Goal: Check status: Check status

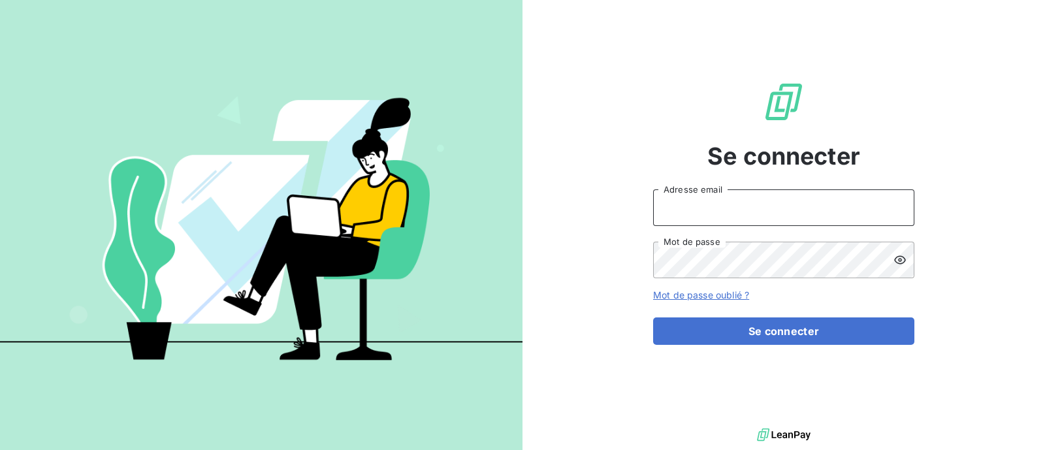
click at [692, 215] on input "Adresse email" at bounding box center [783, 207] width 261 height 37
type input "[EMAIL_ADDRESS][DOMAIN_NAME]"
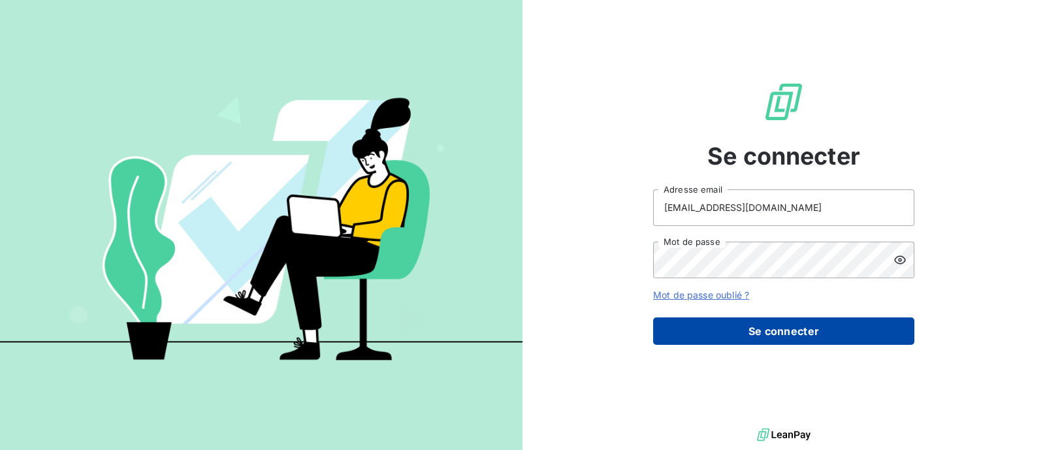
click at [764, 320] on button "Se connecter" at bounding box center [783, 330] width 261 height 27
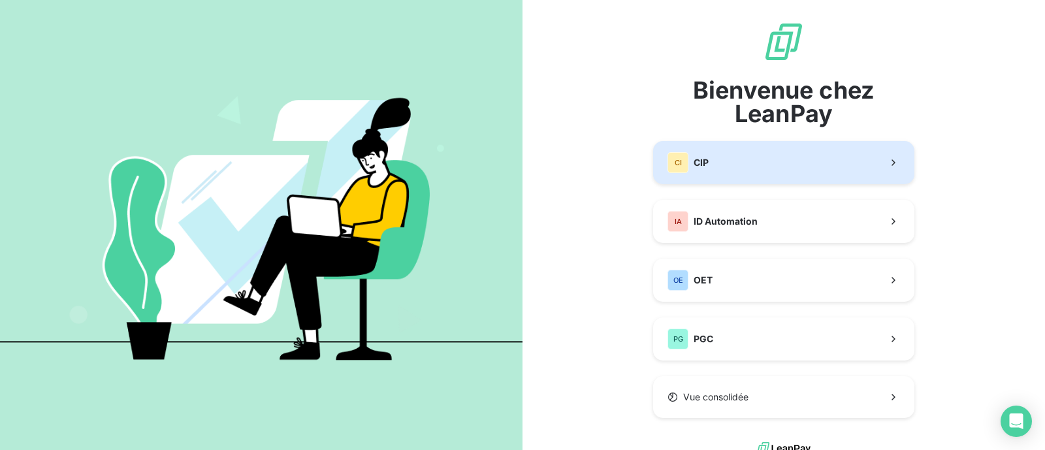
click at [709, 173] on button "CI CIP" at bounding box center [783, 162] width 261 height 43
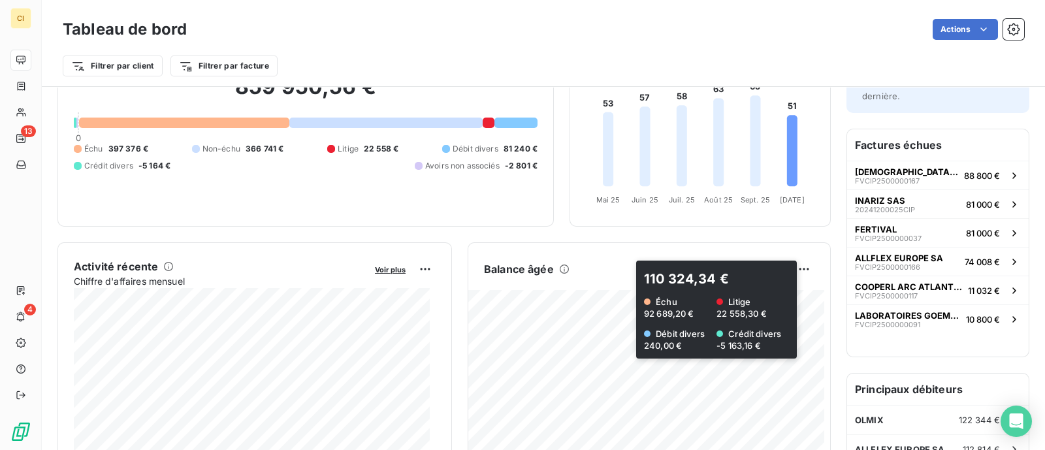
scroll to position [98, 0]
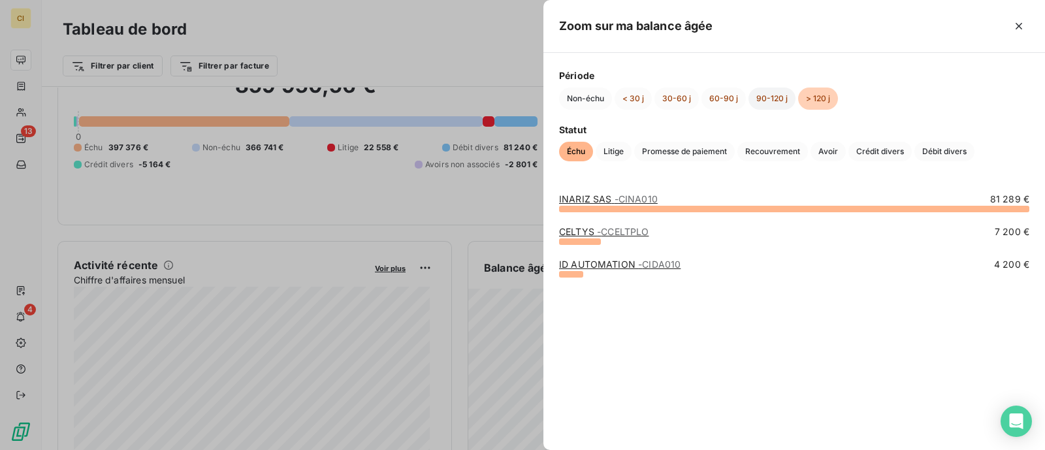
click at [772, 92] on button "90-120 j" at bounding box center [771, 98] width 47 height 22
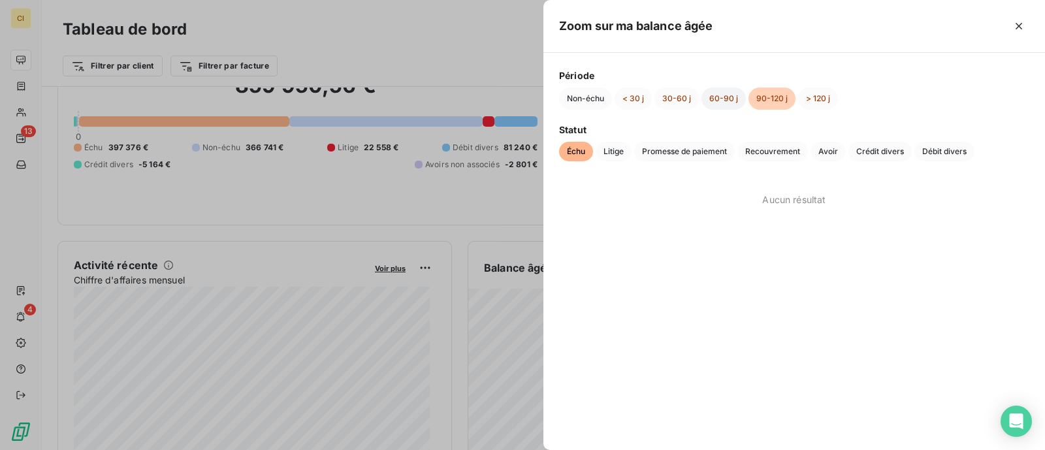
click at [717, 101] on button "60-90 j" at bounding box center [723, 98] width 44 height 22
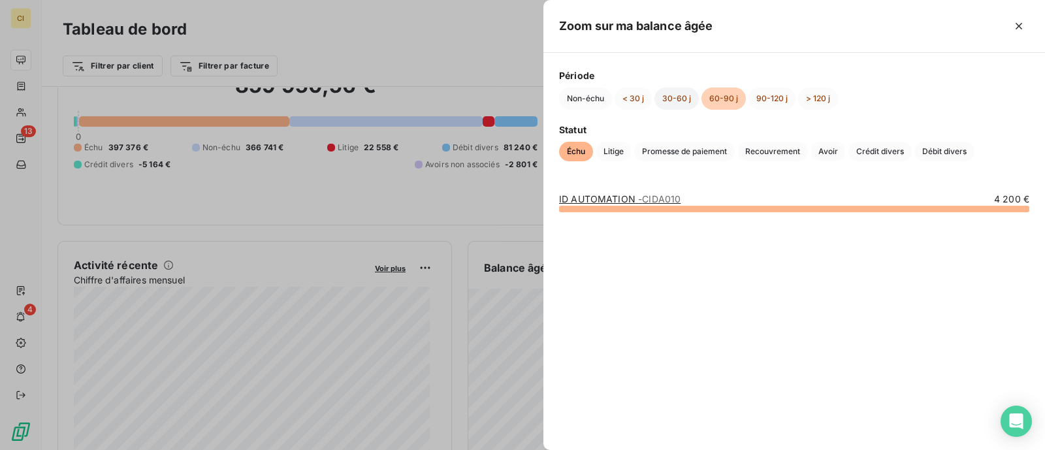
click at [684, 99] on button "30-60 j" at bounding box center [676, 98] width 44 height 22
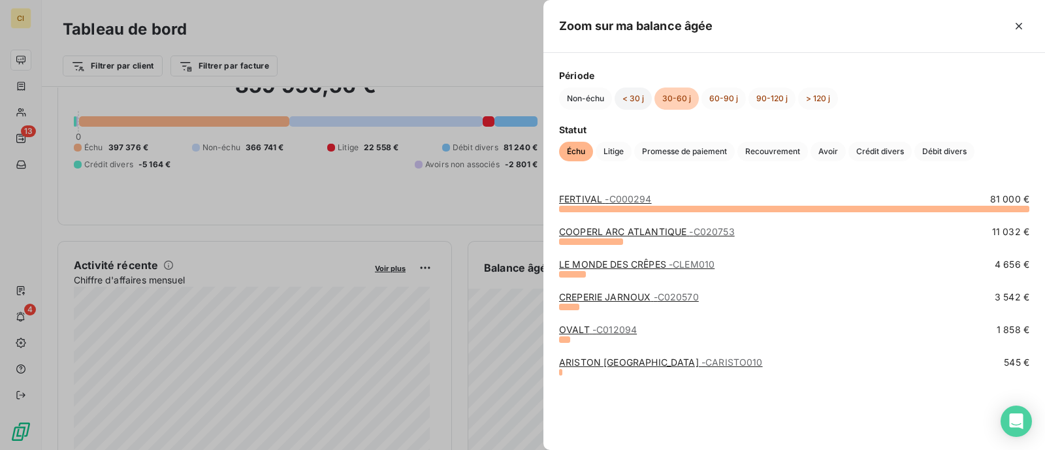
click at [646, 97] on button "< 30 j" at bounding box center [632, 98] width 37 height 22
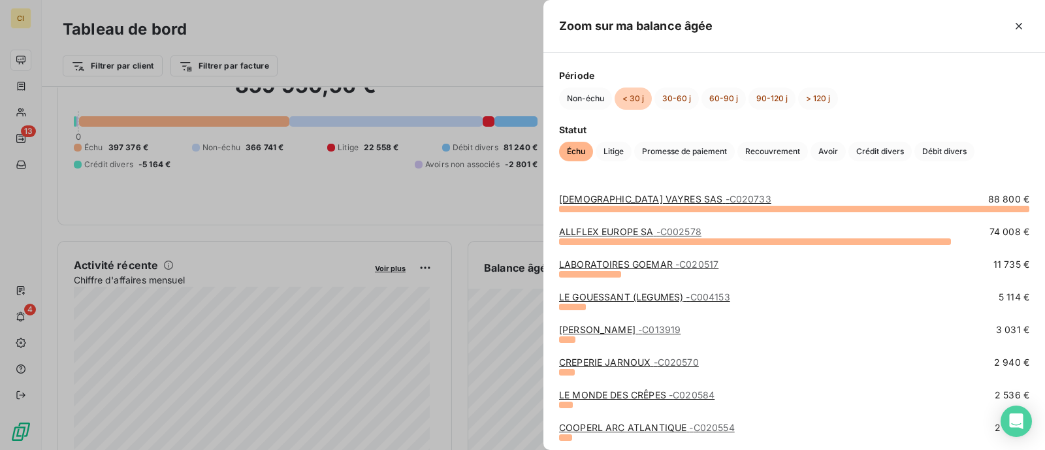
click at [479, 193] on div at bounding box center [522, 225] width 1045 height 450
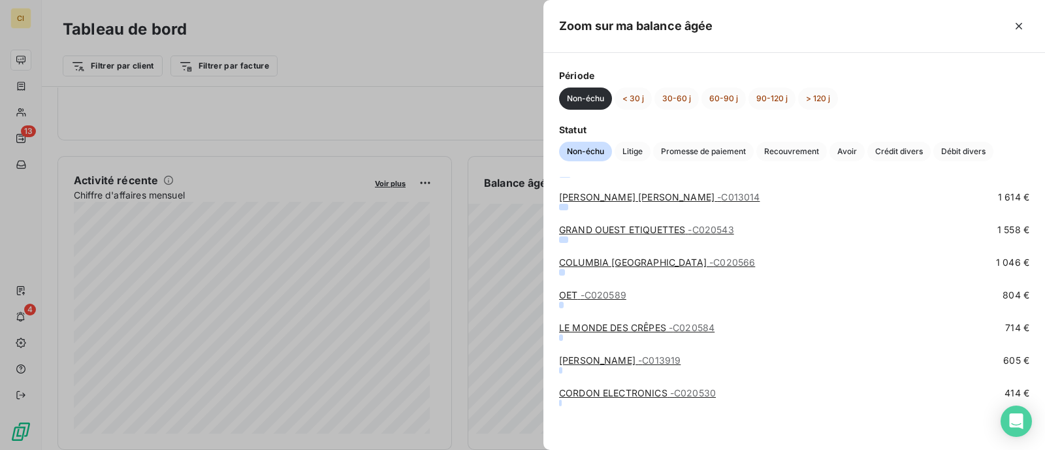
scroll to position [0, 0]
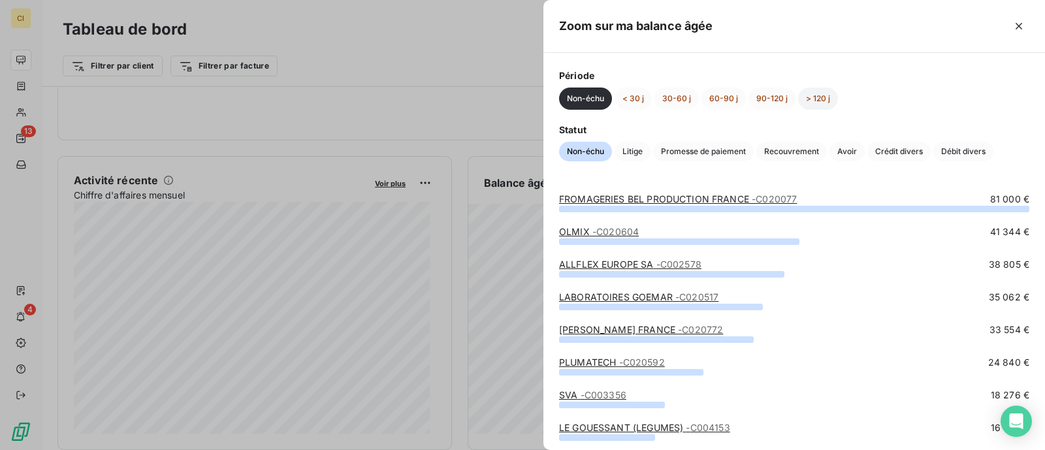
click at [807, 103] on button "> 120 j" at bounding box center [818, 98] width 40 height 22
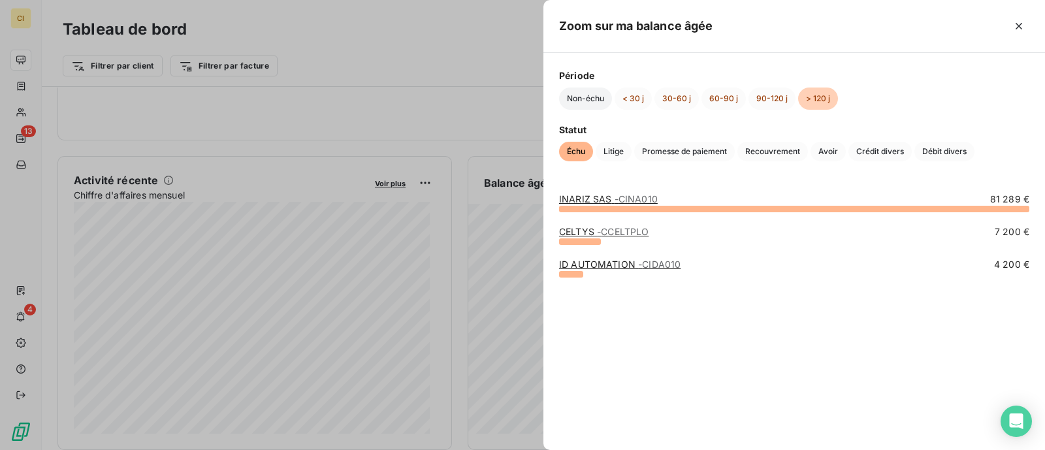
click at [597, 96] on button "Non-échu" at bounding box center [585, 98] width 53 height 22
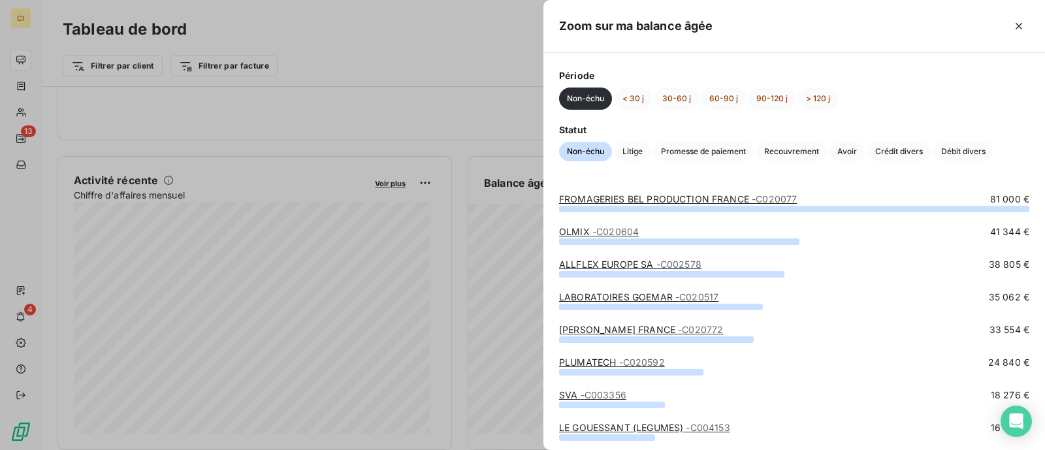
click at [709, 195] on link "FROMAGERIES BEL PRODUCTION FRANCE - C020077" at bounding box center [678, 198] width 238 height 11
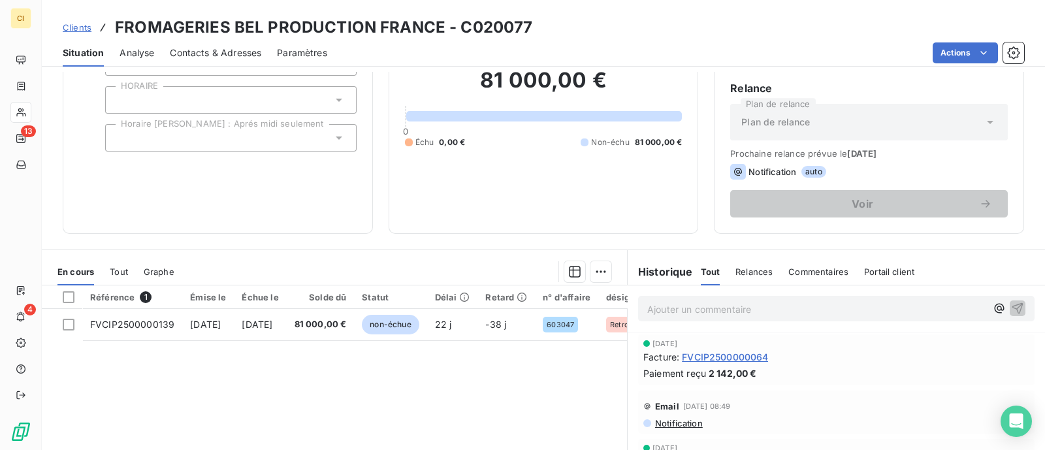
scroll to position [114, 0]
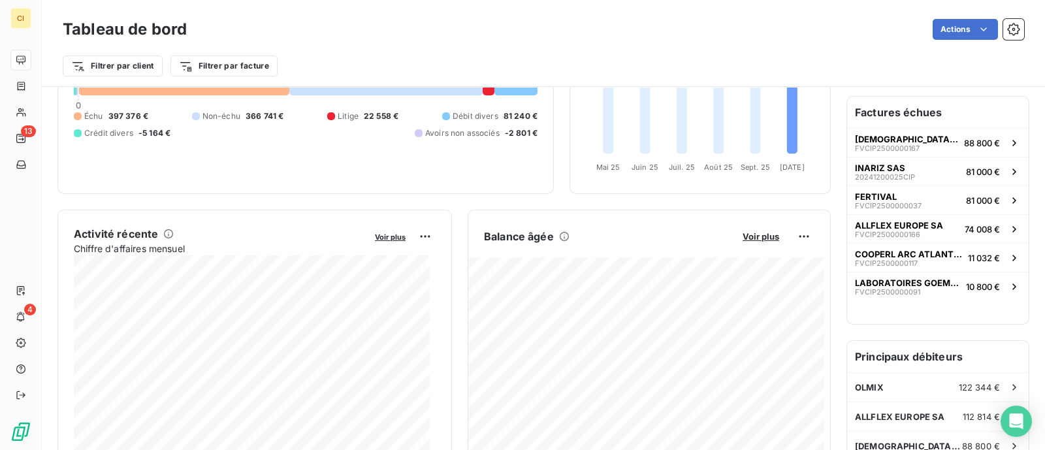
scroll to position [193, 0]
